Goal: Task Accomplishment & Management: Use online tool/utility

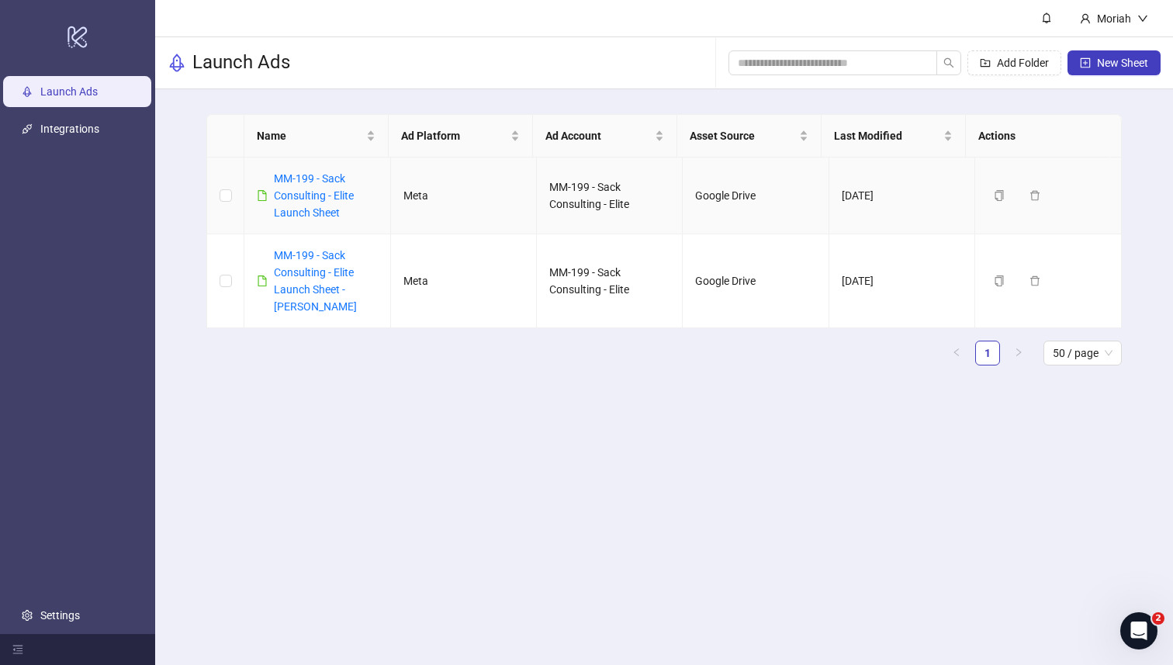
click at [332, 185] on div "MM-199 - Sack Consulting - Elite Launch Sheet" at bounding box center [325, 195] width 103 height 51
click at [332, 182] on link "MM-199 - Sack Consulting - Elite Launch Sheet" at bounding box center [314, 195] width 80 height 47
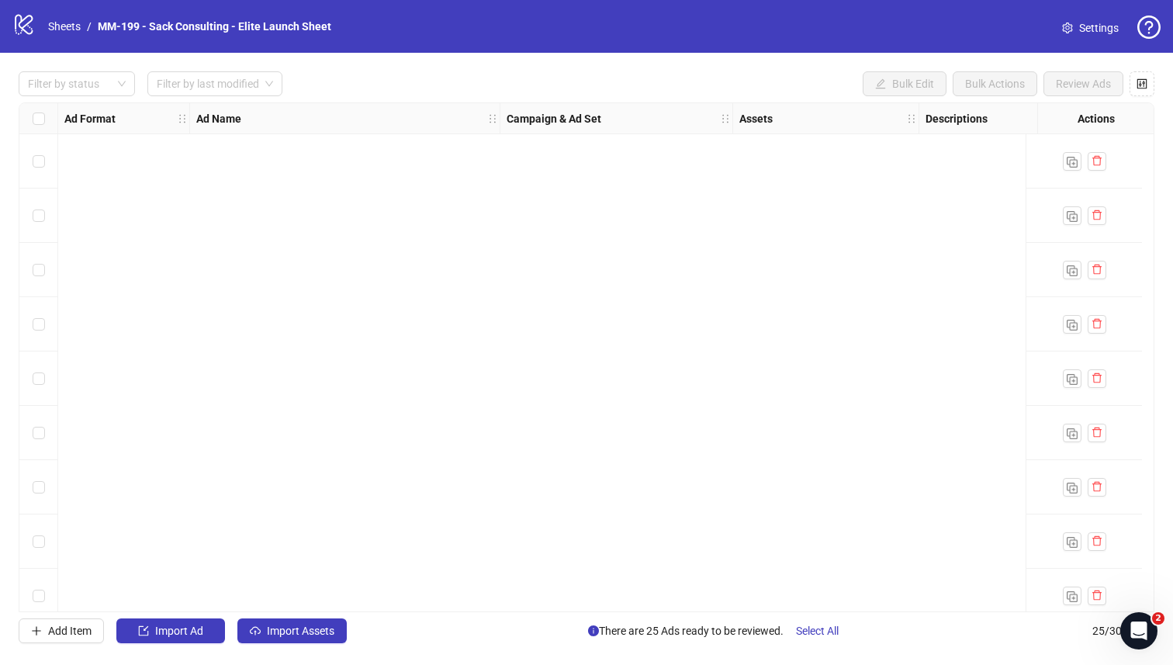
scroll to position [887, 0]
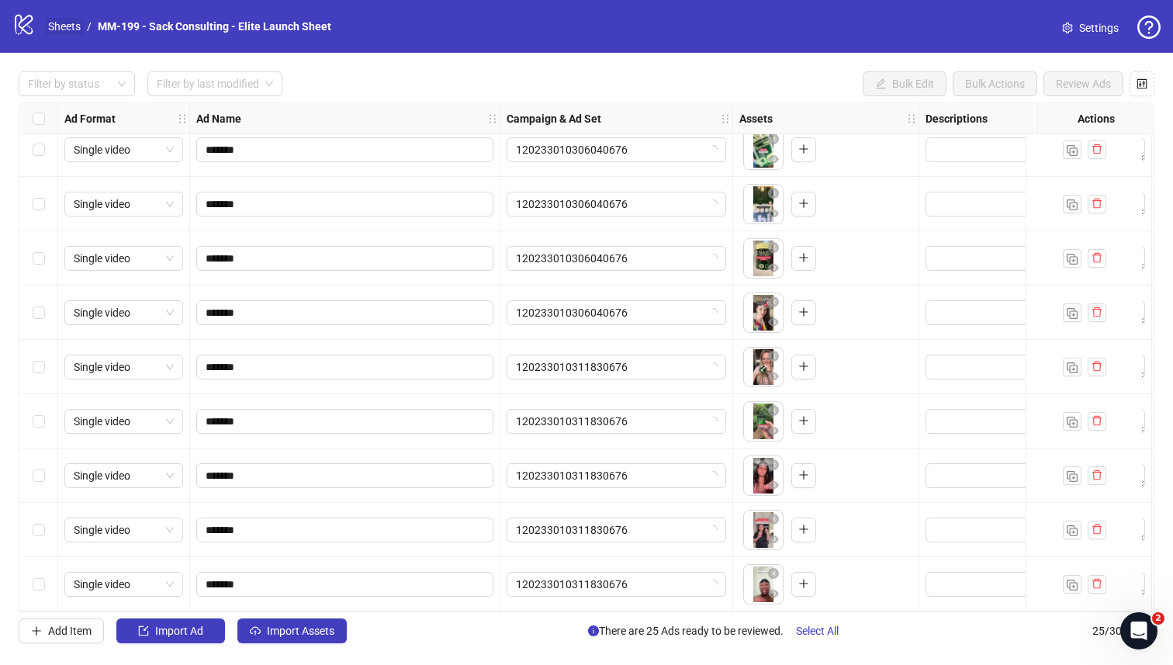
click at [68, 28] on link "Sheets" at bounding box center [64, 26] width 39 height 17
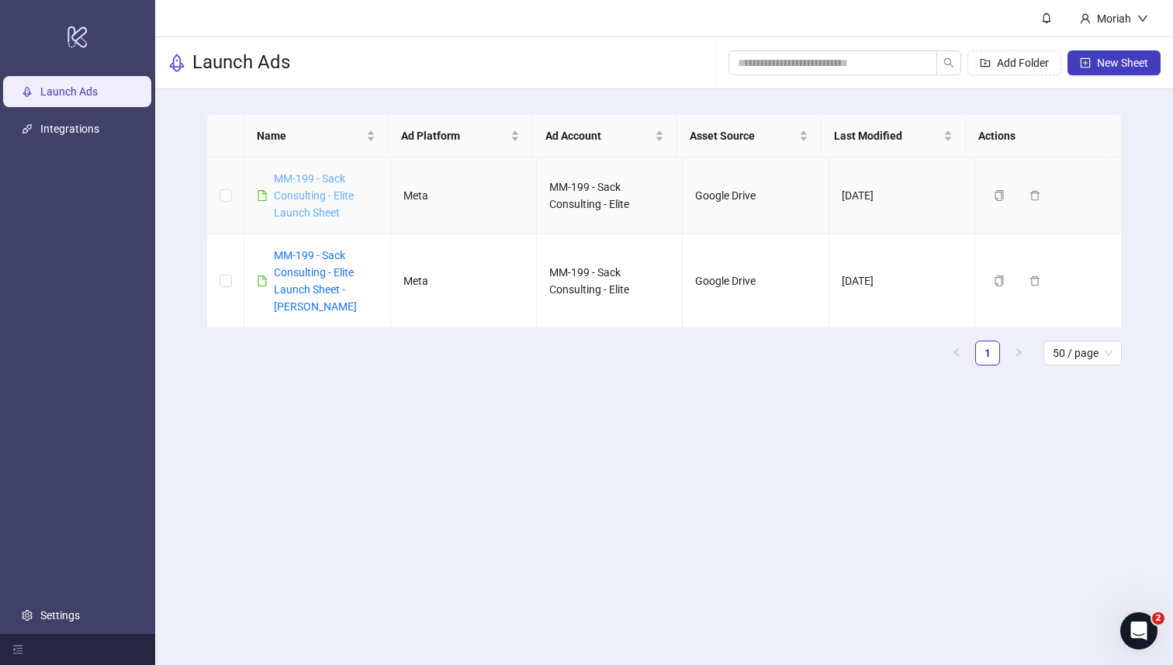
click at [329, 197] on link "MM-199 - Sack Consulting - Elite Launch Sheet" at bounding box center [314, 195] width 80 height 47
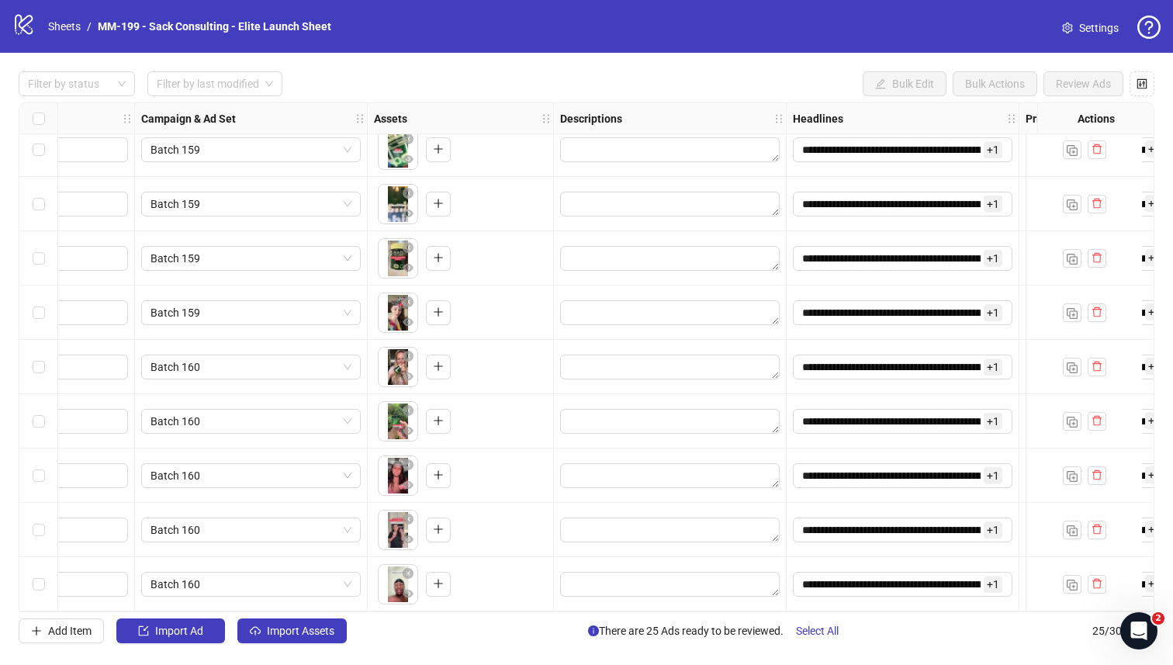
scroll to position [887, 359]
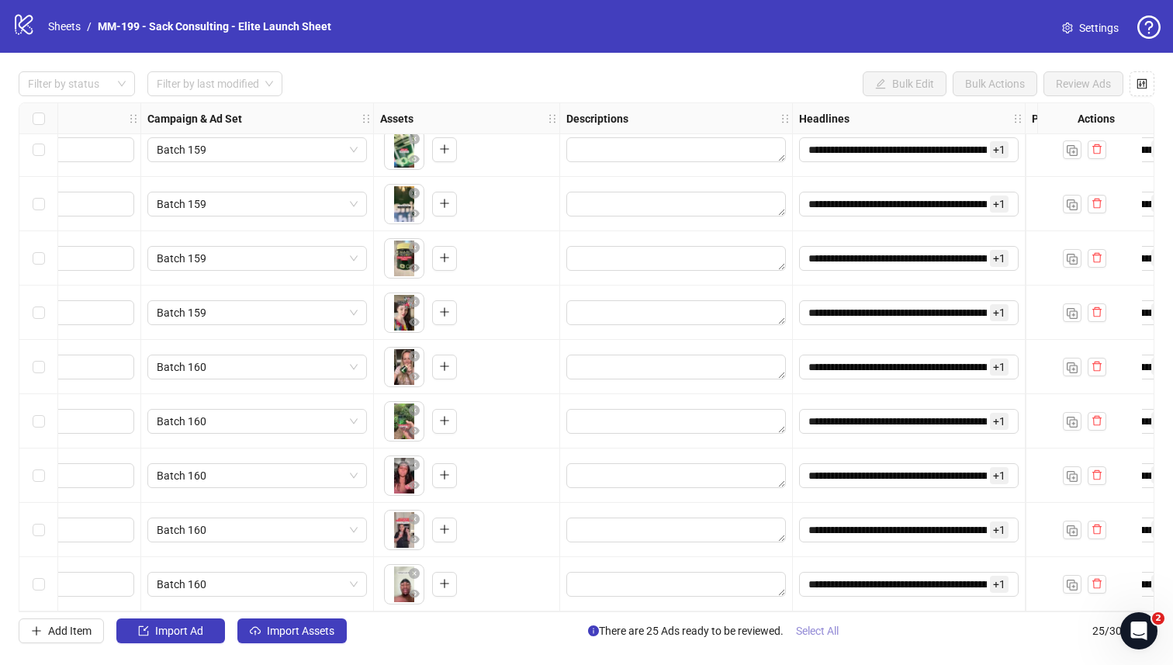
click at [809, 629] on span "Select All" at bounding box center [817, 631] width 43 height 12
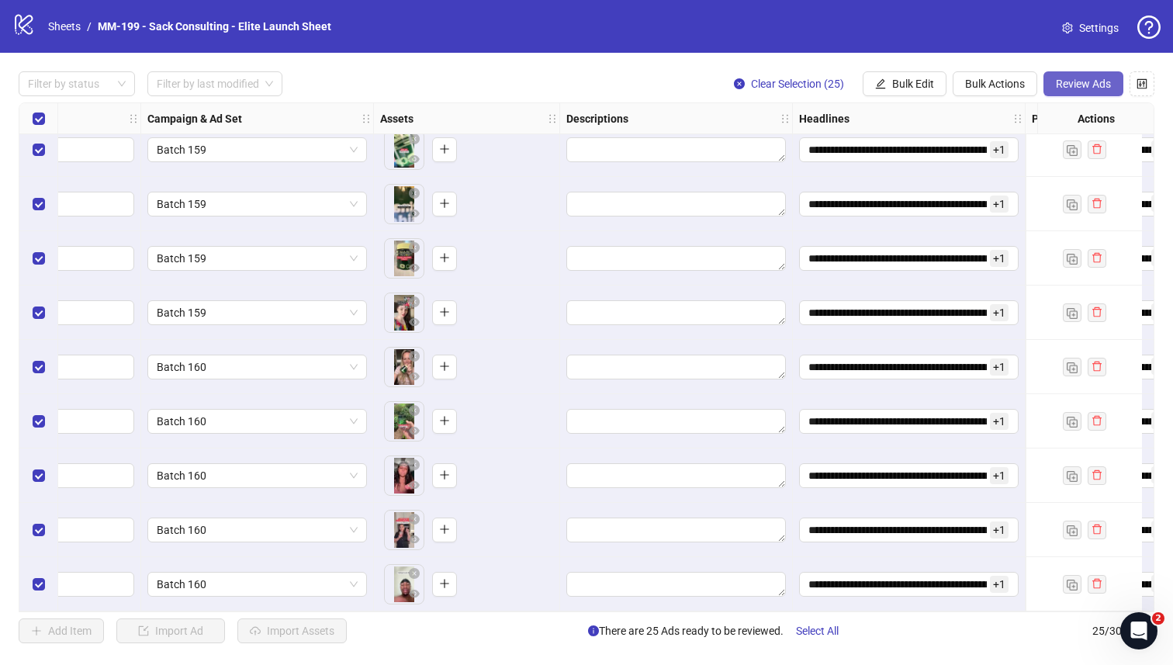
click at [1058, 89] on span "Review Ads" at bounding box center [1083, 84] width 55 height 12
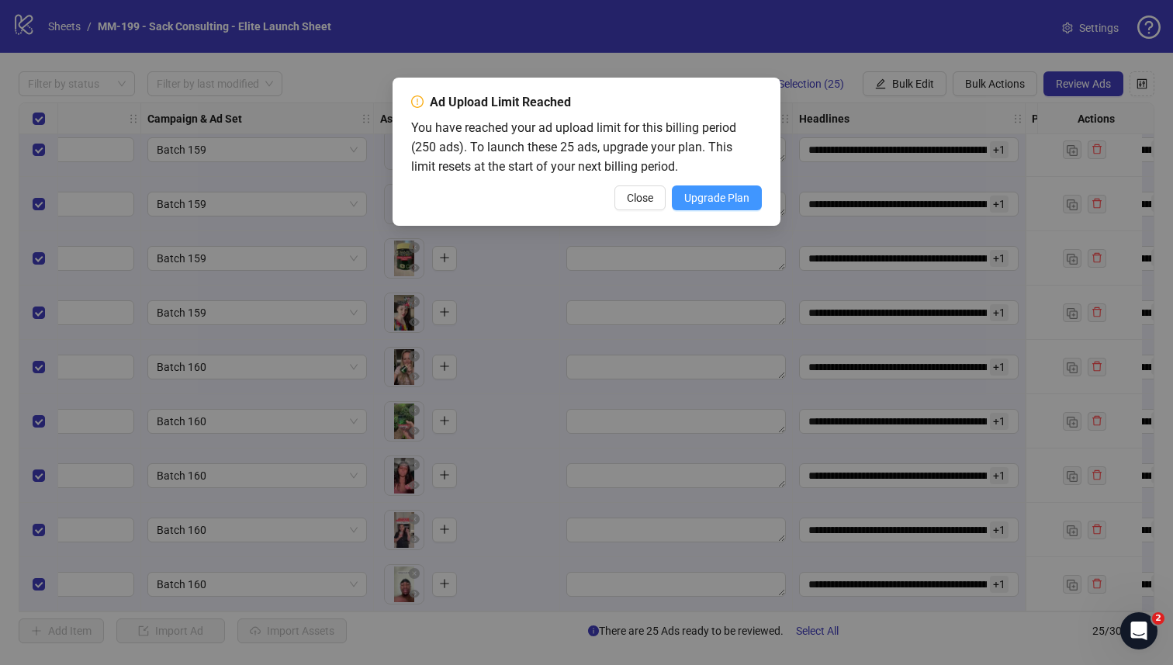
click at [687, 200] on span "Upgrade Plan" at bounding box center [716, 198] width 65 height 12
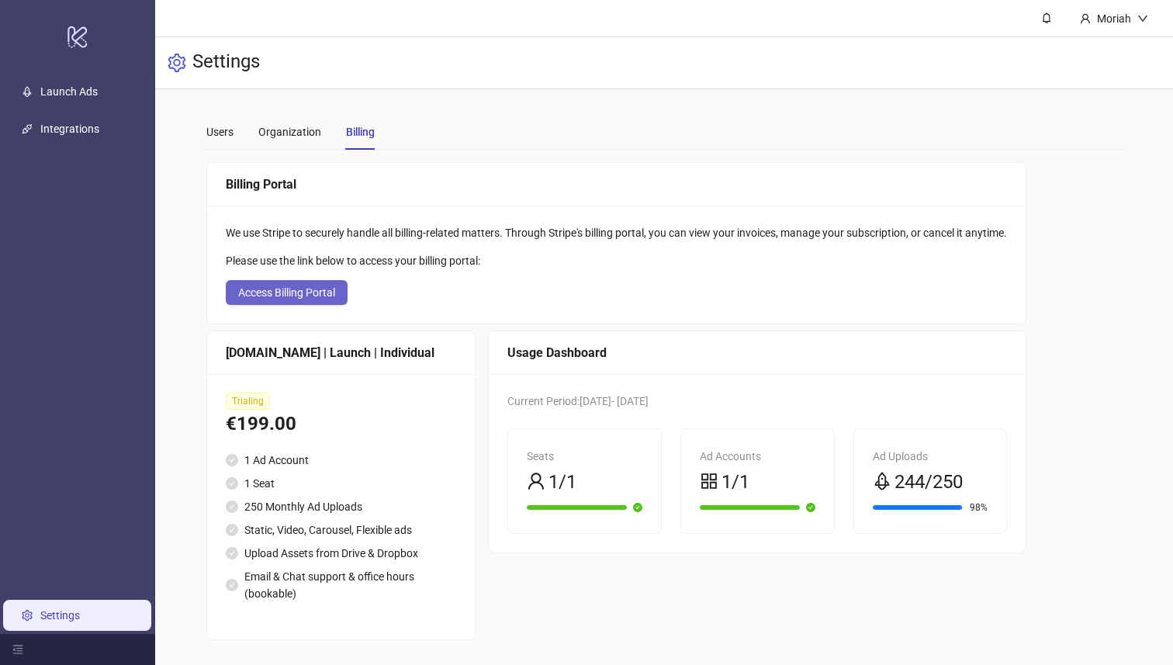
click at [323, 289] on span "Access Billing Portal" at bounding box center [286, 292] width 97 height 12
